Goal: Transaction & Acquisition: Purchase product/service

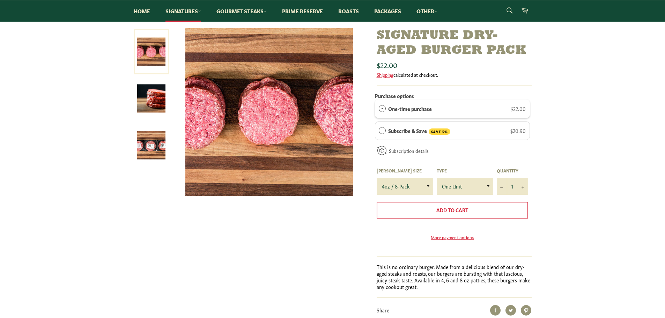
scroll to position [70, 0]
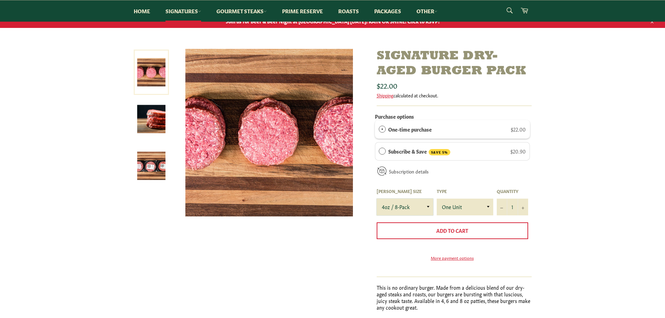
click at [431, 208] on select "4oz / 8-Pack 6oz / 4-Pack 8oz / 4-Pack" at bounding box center [405, 207] width 57 height 17
click at [377, 199] on select "4oz / 8-Pack 6oz / 4-Pack 8oz / 4-Pack" at bounding box center [405, 207] width 57 height 17
click at [430, 208] on select "4oz / 8-Pack 6oz / 4-Pack 8oz / 4-Pack" at bounding box center [405, 207] width 57 height 17
select select "4oz / 8-Pack"
click at [377, 199] on select "4oz / 8-Pack 6oz / 4-Pack 8oz / 4-Pack" at bounding box center [405, 207] width 57 height 17
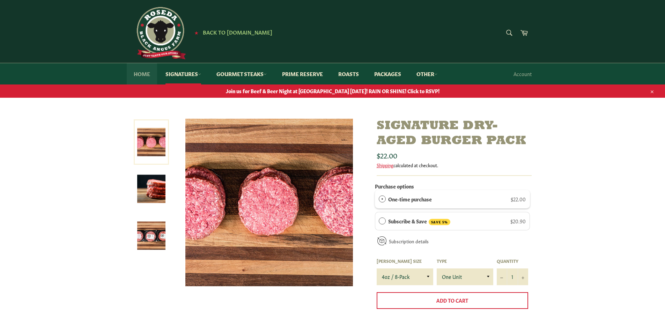
click at [141, 74] on link "Home" at bounding box center [142, 73] width 30 height 21
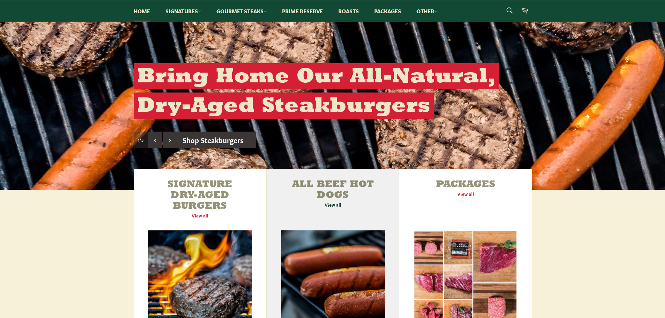
scroll to position [140, 0]
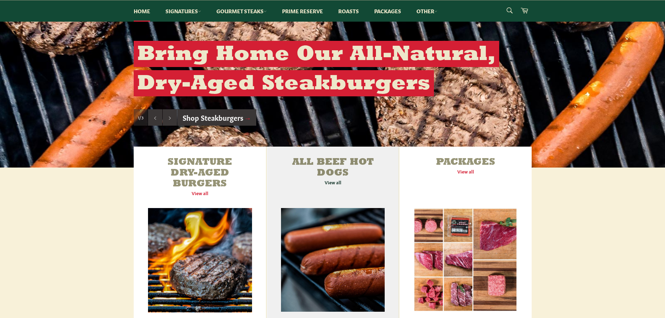
click at [337, 164] on link "All Beef Hot Dogs View all" at bounding box center [333, 237] width 132 height 180
